Goal: Find specific page/section: Find specific page/section

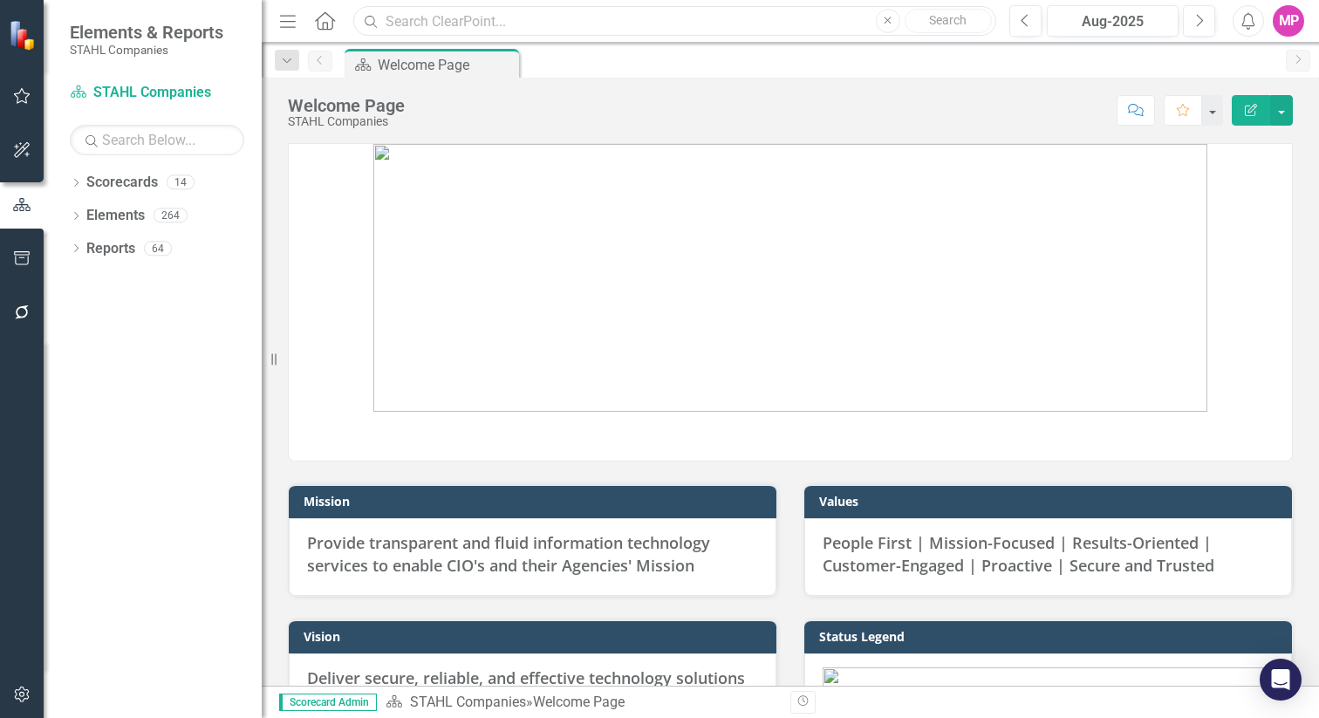
click at [433, 24] on input "text" at bounding box center [674, 21] width 643 height 31
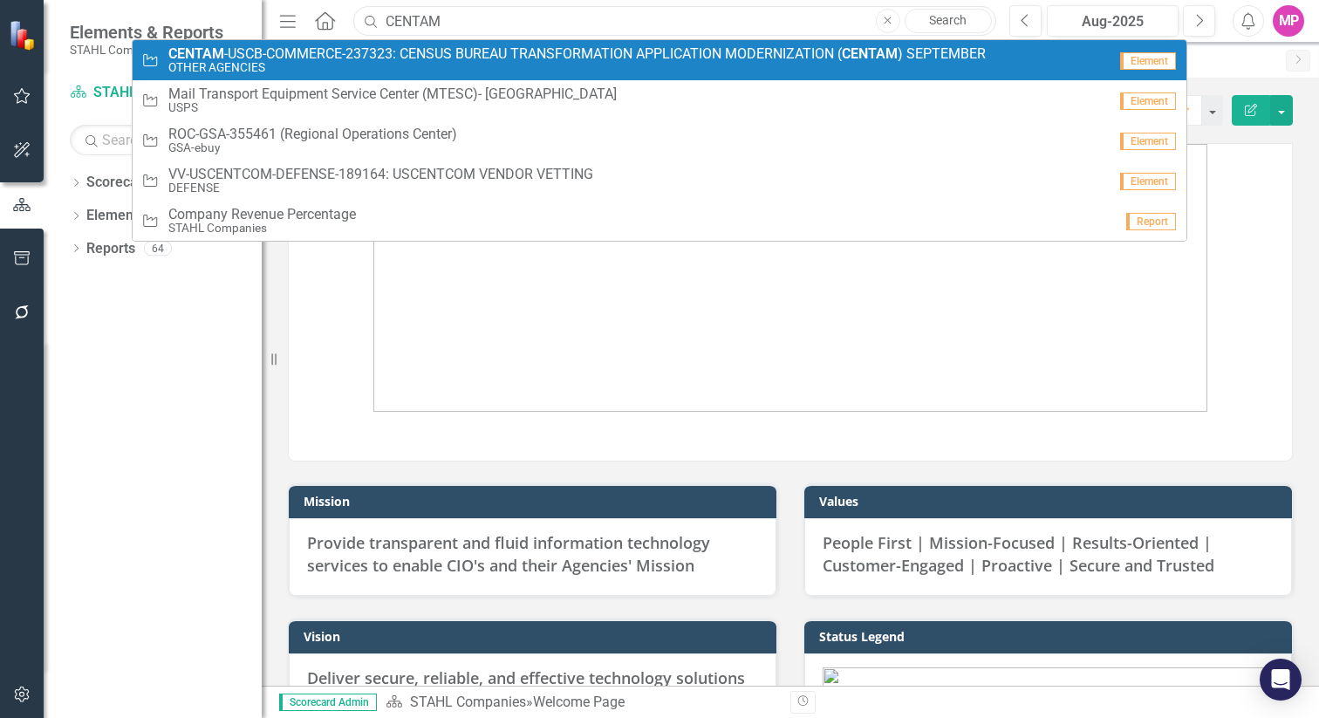
type input "CENTAM"
click at [408, 61] on small "OTHER AGENCIES" at bounding box center [577, 67] width 818 height 13
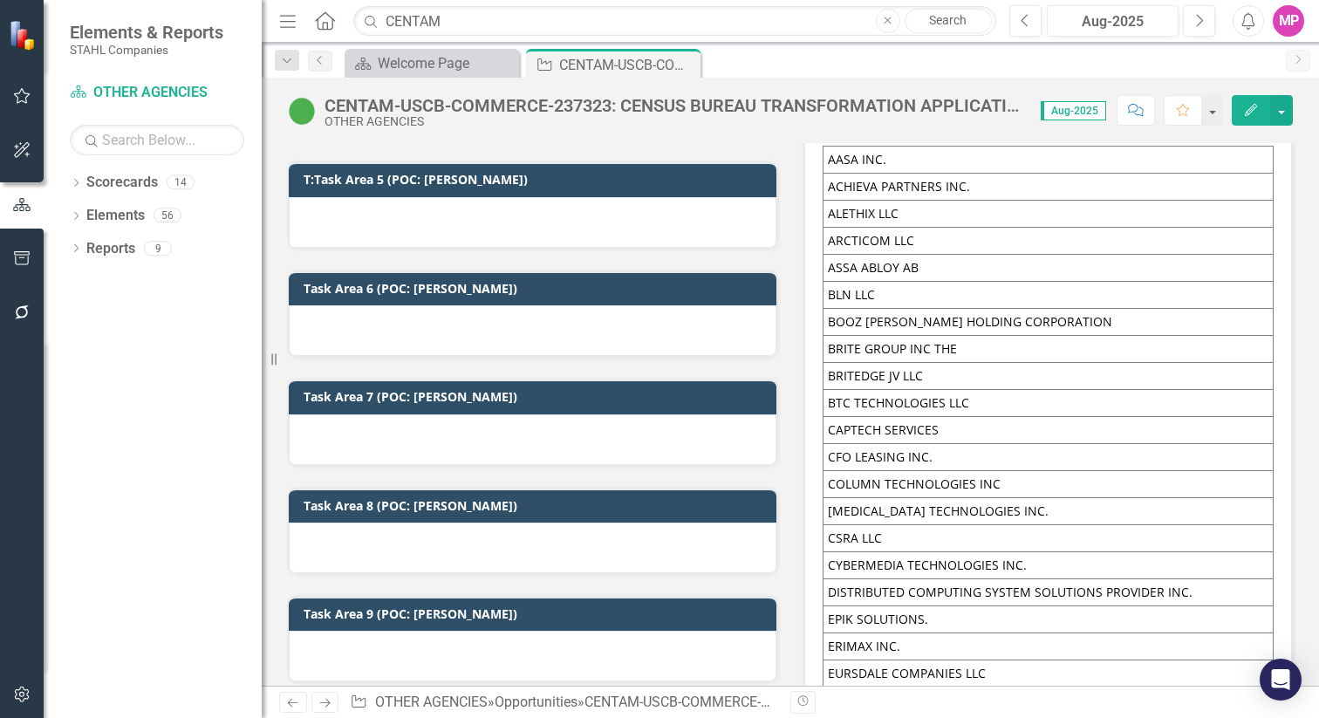
scroll to position [2605, 0]
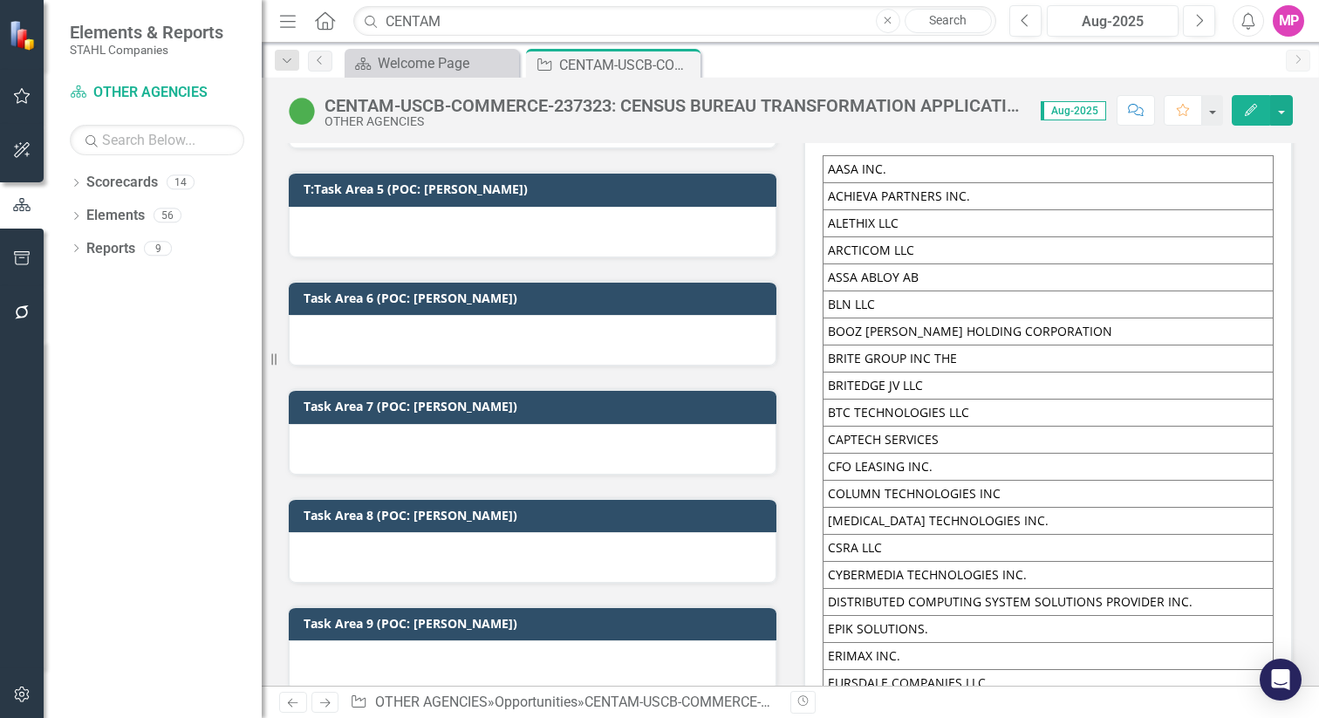
drag, startPoint x: 826, startPoint y: 341, endPoint x: 1126, endPoint y: 348, distance: 300.2
click at [1131, 345] on td "BOOZ [PERSON_NAME] HOLDING CORPORATION" at bounding box center [1049, 331] width 450 height 27
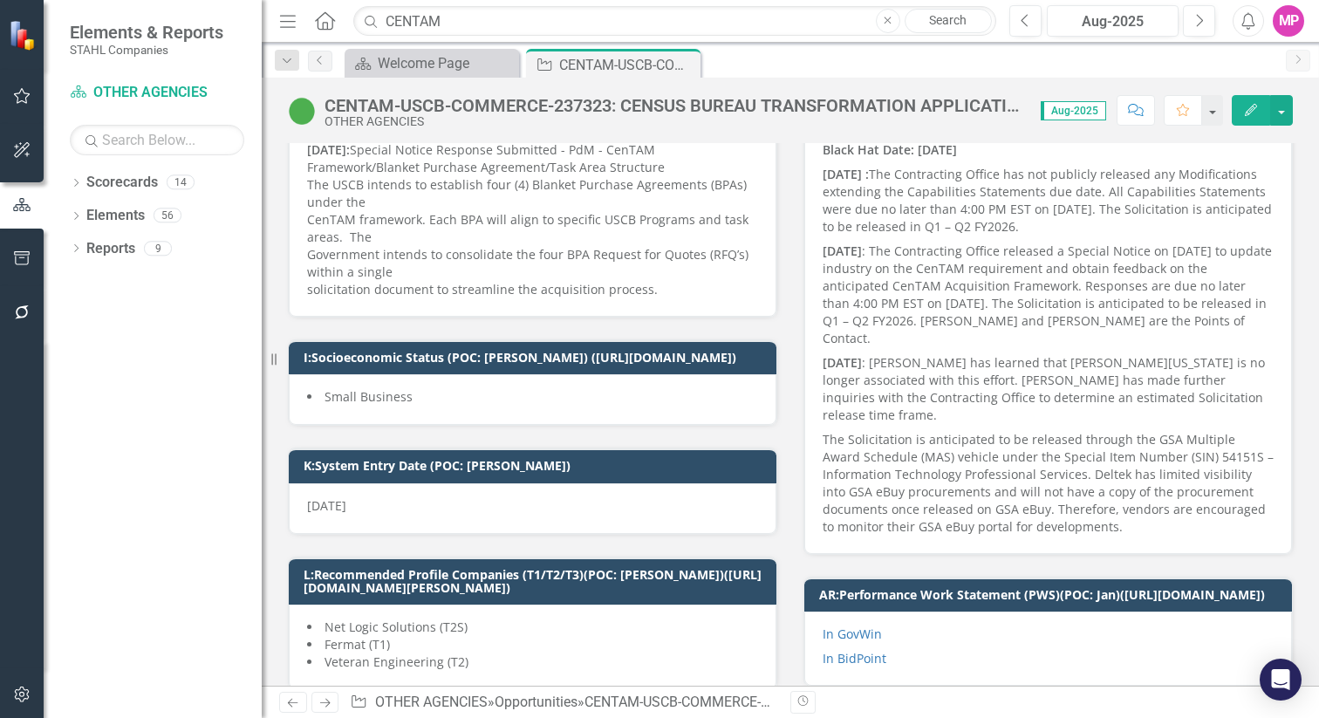
scroll to position [0, 0]
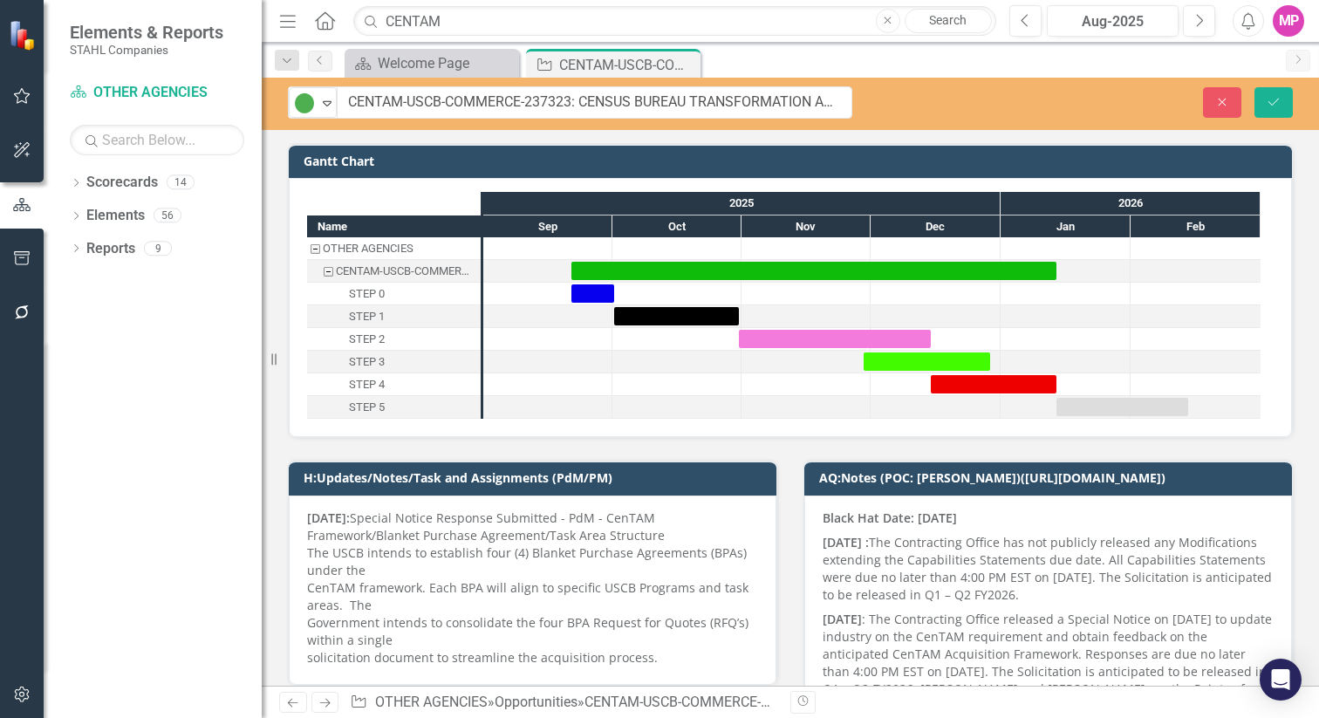
click at [791, 509] on div "AQ:Notes (POC: [PERSON_NAME])([URL][DOMAIN_NAME]) Black Hat Date: [DATE] [DATE]…" at bounding box center [1049, 680] width 516 height 484
click at [777, 487] on div "H:Updates/Notes/Task and Assignments (PdM/PM) [DATE]: Special Notice Response S…" at bounding box center [533, 561] width 516 height 247
click at [1281, 100] on icon "Save" at bounding box center [1274, 102] width 16 height 12
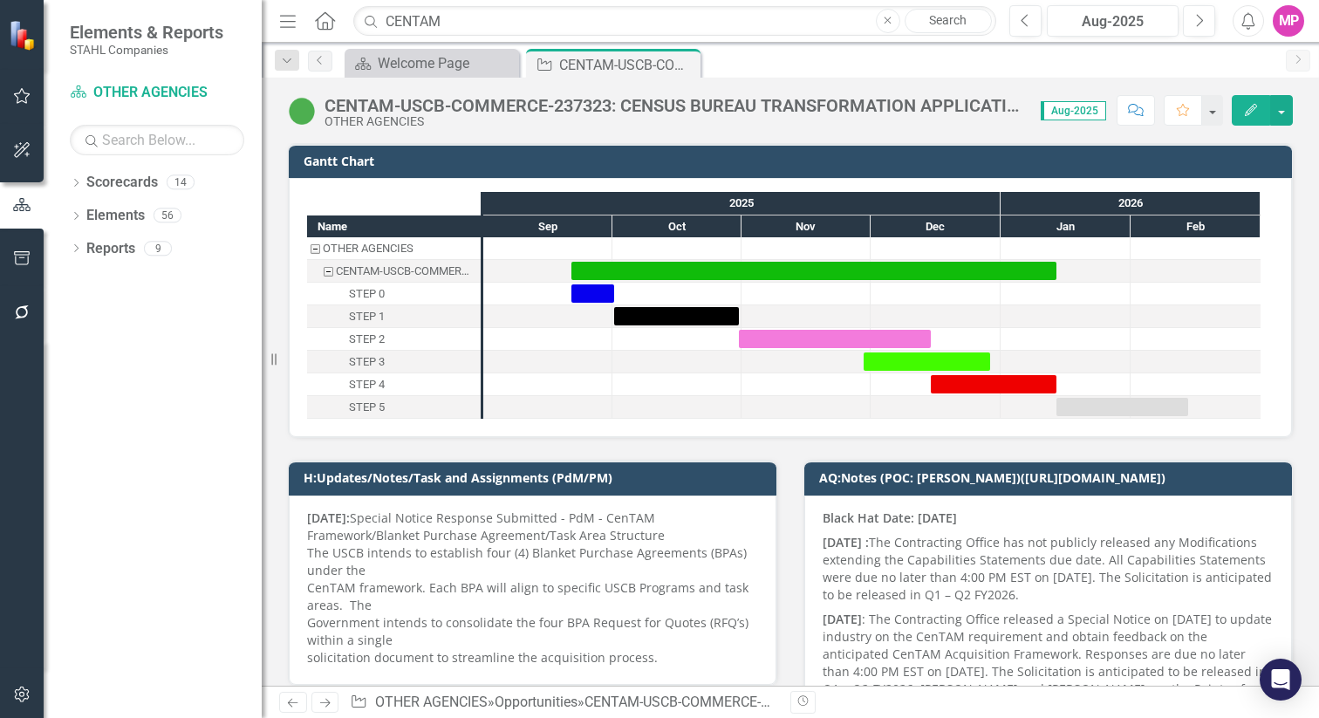
click at [773, 496] on div "H:Updates/Notes/Task and Assignments (PdM/PM) [DATE]: Special Notice Response S…" at bounding box center [533, 561] width 516 height 247
